Goal: Task Accomplishment & Management: Use online tool/utility

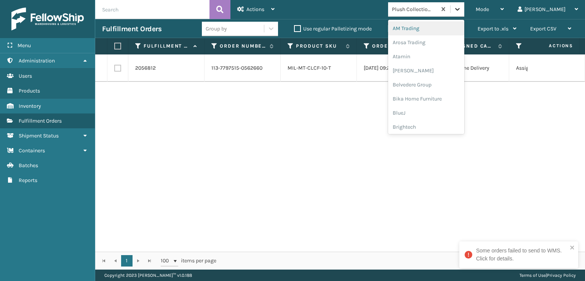
click at [460, 9] on icon at bounding box center [457, 9] width 5 height 3
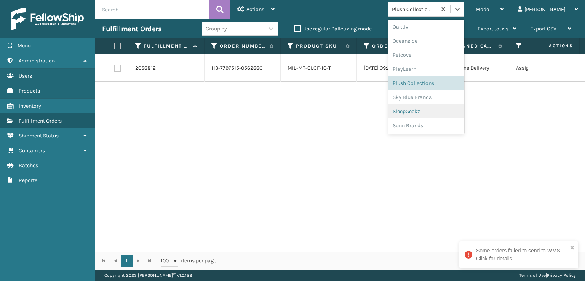
click at [463, 112] on div "SleepGeekz" at bounding box center [426, 111] width 76 height 14
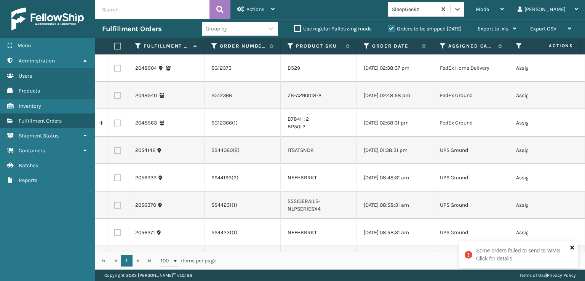
click at [570, 248] on icon "close" at bounding box center [572, 247] width 5 height 6
click at [119, 45] on label at bounding box center [116, 46] width 5 height 7
click at [115, 45] on input "checkbox" at bounding box center [114, 46] width 0 height 5
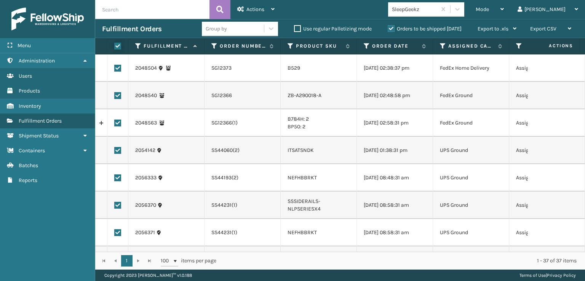
checkbox input "true"
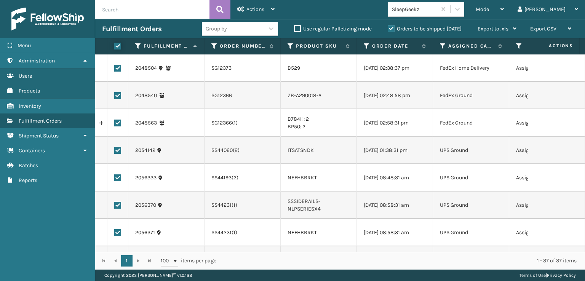
checkbox input "true"
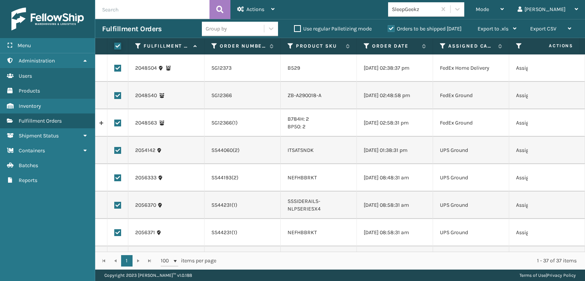
checkbox input "true"
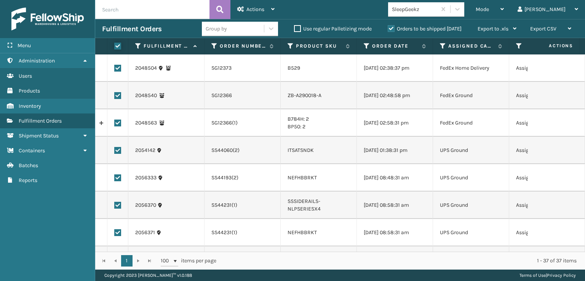
checkbox input "true"
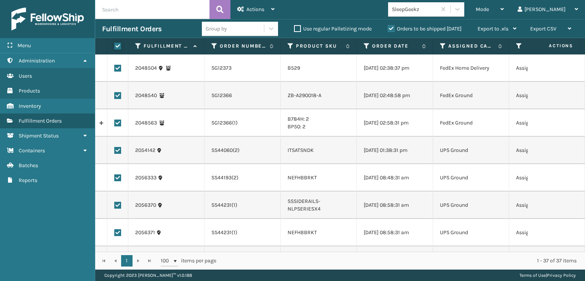
checkbox input "true"
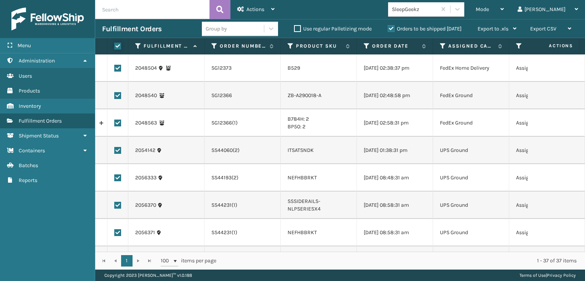
checkbox input "true"
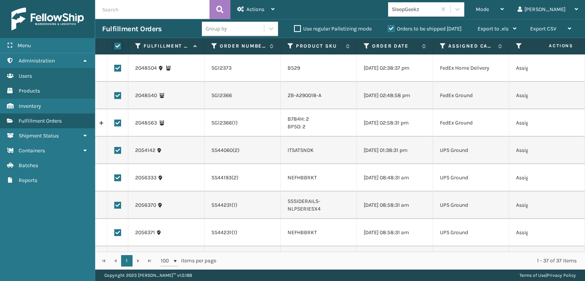
checkbox input "true"
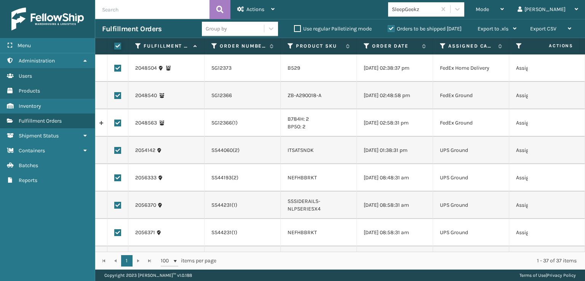
checkbox input "true"
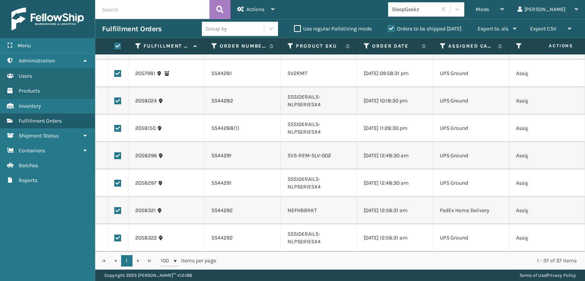
scroll to position [868, 0]
click at [267, 10] on div "Actions" at bounding box center [255, 9] width 37 height 19
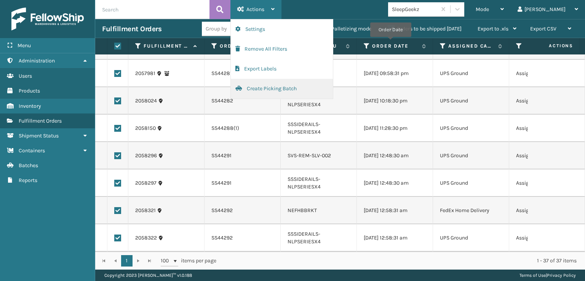
click at [289, 88] on button "Create Picking Batch" at bounding box center [282, 89] width 102 height 20
